Goal: Task Accomplishment & Management: Manage account settings

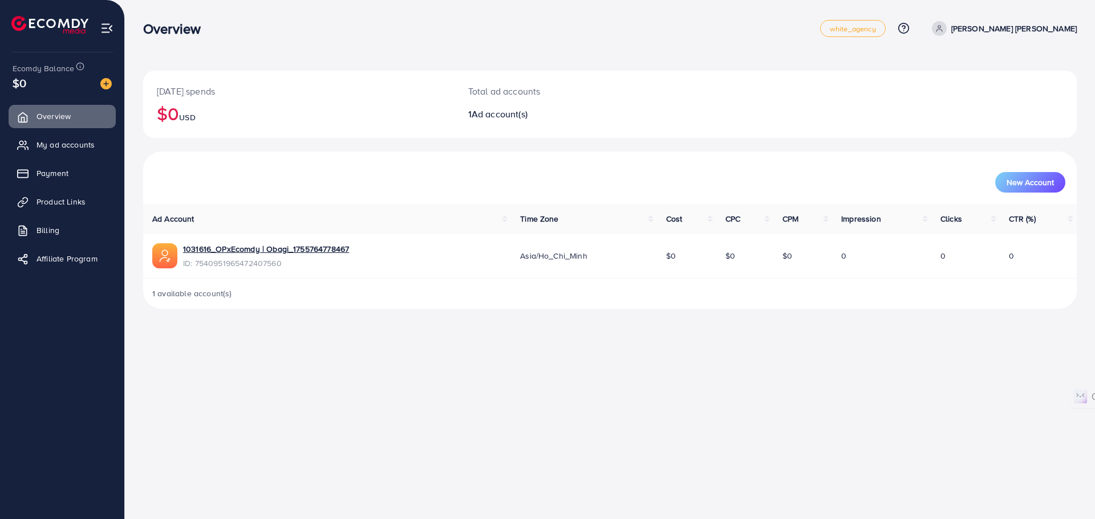
click at [68, 187] on ul "Overview My ad accounts Payment Product Links Billing Affiliate Program" at bounding box center [62, 191] width 124 height 182
click at [55, 172] on span "Payment" at bounding box center [55, 173] width 32 height 11
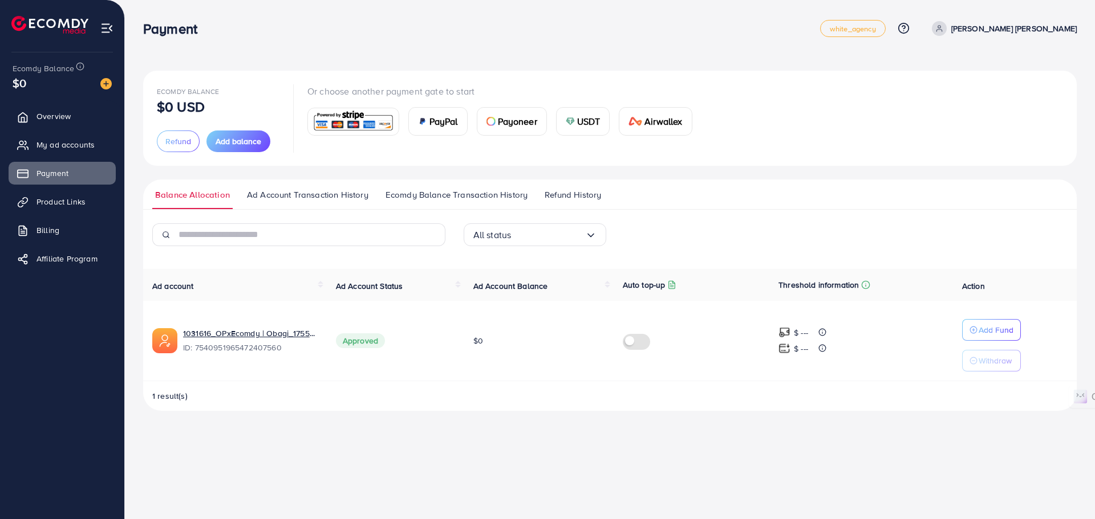
click at [336, 181] on ul "Balance Allocation Ad Account Transaction History Ecomdy Balance Transaction Hi…" at bounding box center [609, 195] width 933 height 30
click at [326, 194] on span "Ad Account Transaction History" at bounding box center [307, 195] width 121 height 13
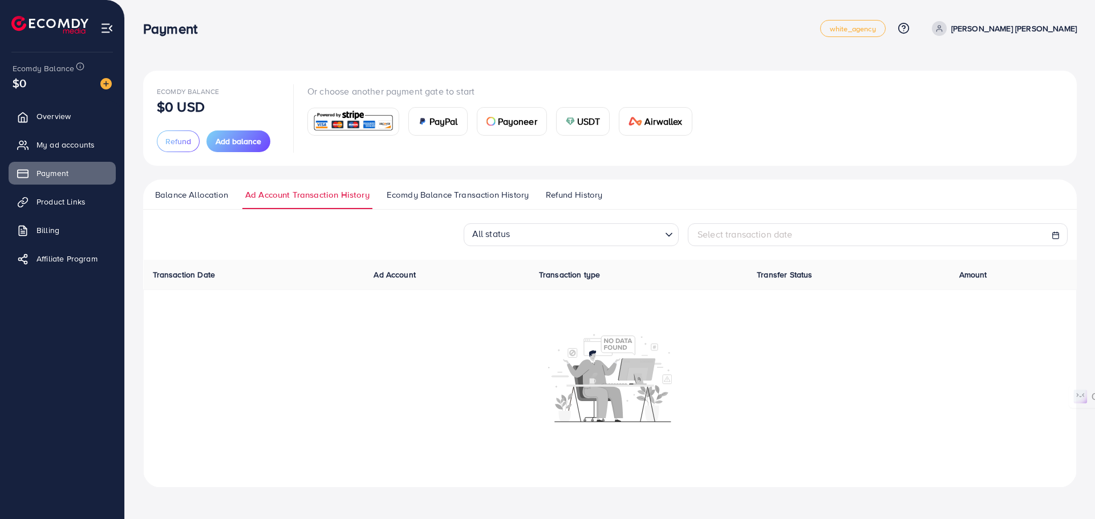
drag, startPoint x: 326, startPoint y: 194, endPoint x: 221, endPoint y: 369, distance: 204.0
click at [221, 369] on div at bounding box center [610, 389] width 920 height 112
click at [487, 183] on ul "Balance Allocation Ad Account Transaction History Ecomdy Balance Transaction Hi…" at bounding box center [609, 195] width 933 height 30
click at [485, 194] on span "Ecomdy Balance Transaction History" at bounding box center [458, 195] width 142 height 13
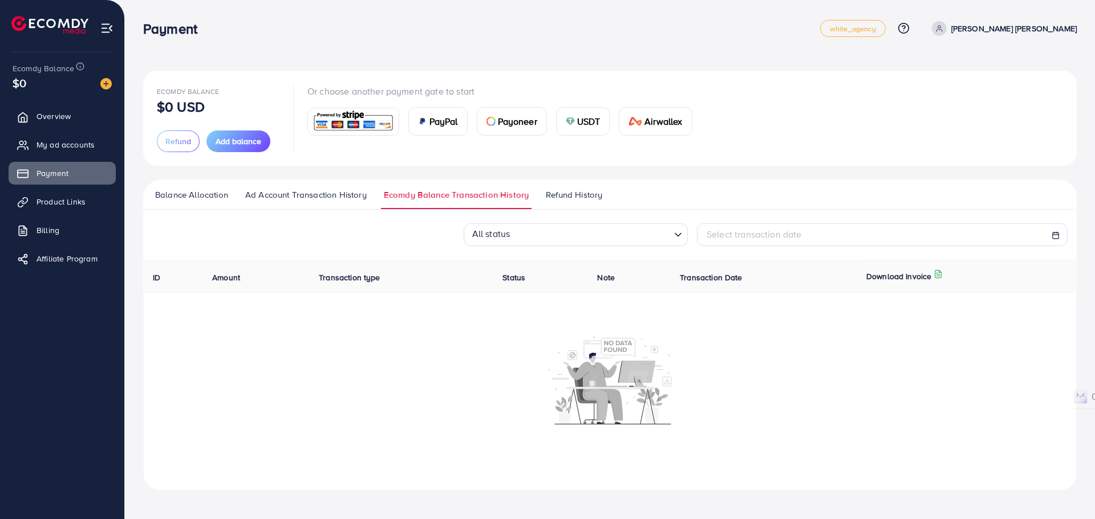
click at [570, 191] on span "Refund History" at bounding box center [574, 195] width 56 height 13
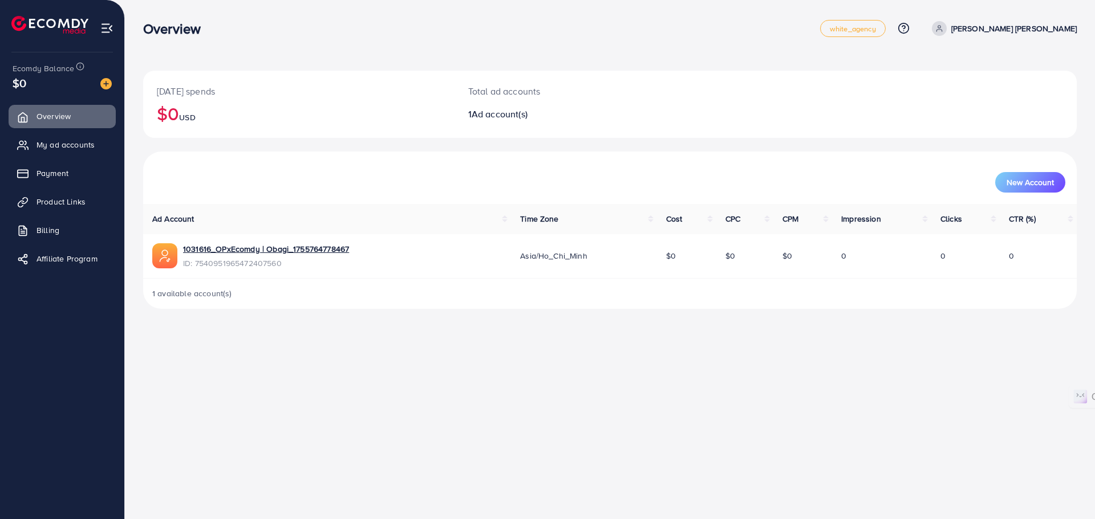
click at [721, 391] on div "Overview white_agency Help Center Contact Support Plans and Pricing Term and po…" at bounding box center [547, 259] width 1095 height 519
click at [74, 168] on link "Payment" at bounding box center [62, 173] width 107 height 23
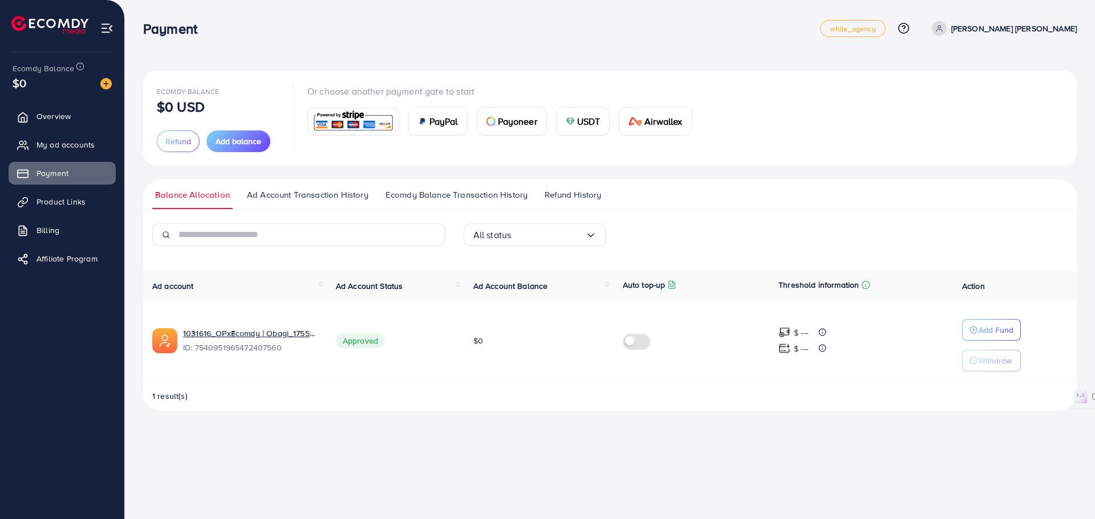
click at [584, 194] on span "Refund History" at bounding box center [572, 195] width 56 height 13
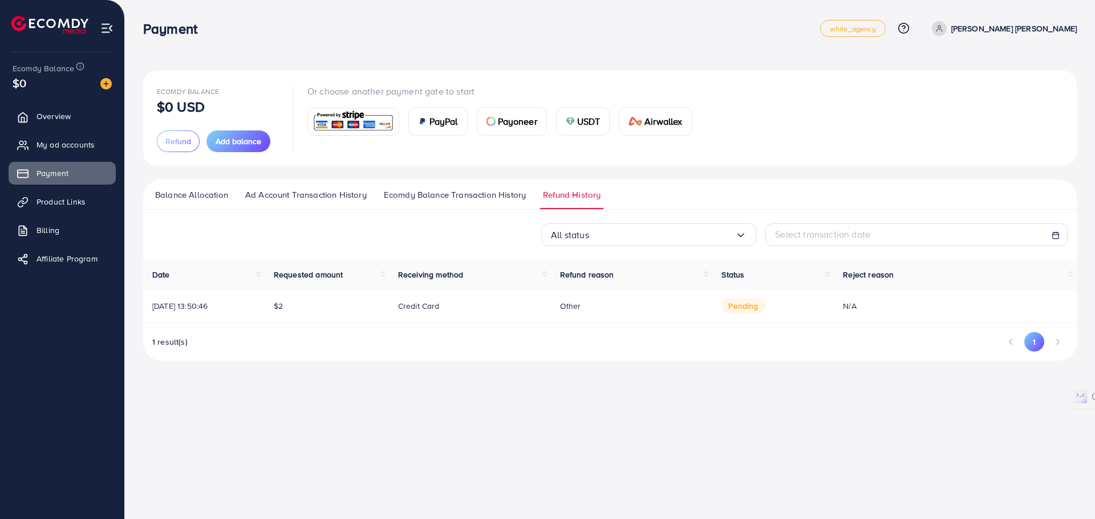
click at [625, 385] on div "Payment white_agency Help Center Contact Support Plans and Pricing Term and pol…" at bounding box center [547, 259] width 1095 height 519
